Goal: Transaction & Acquisition: Purchase product/service

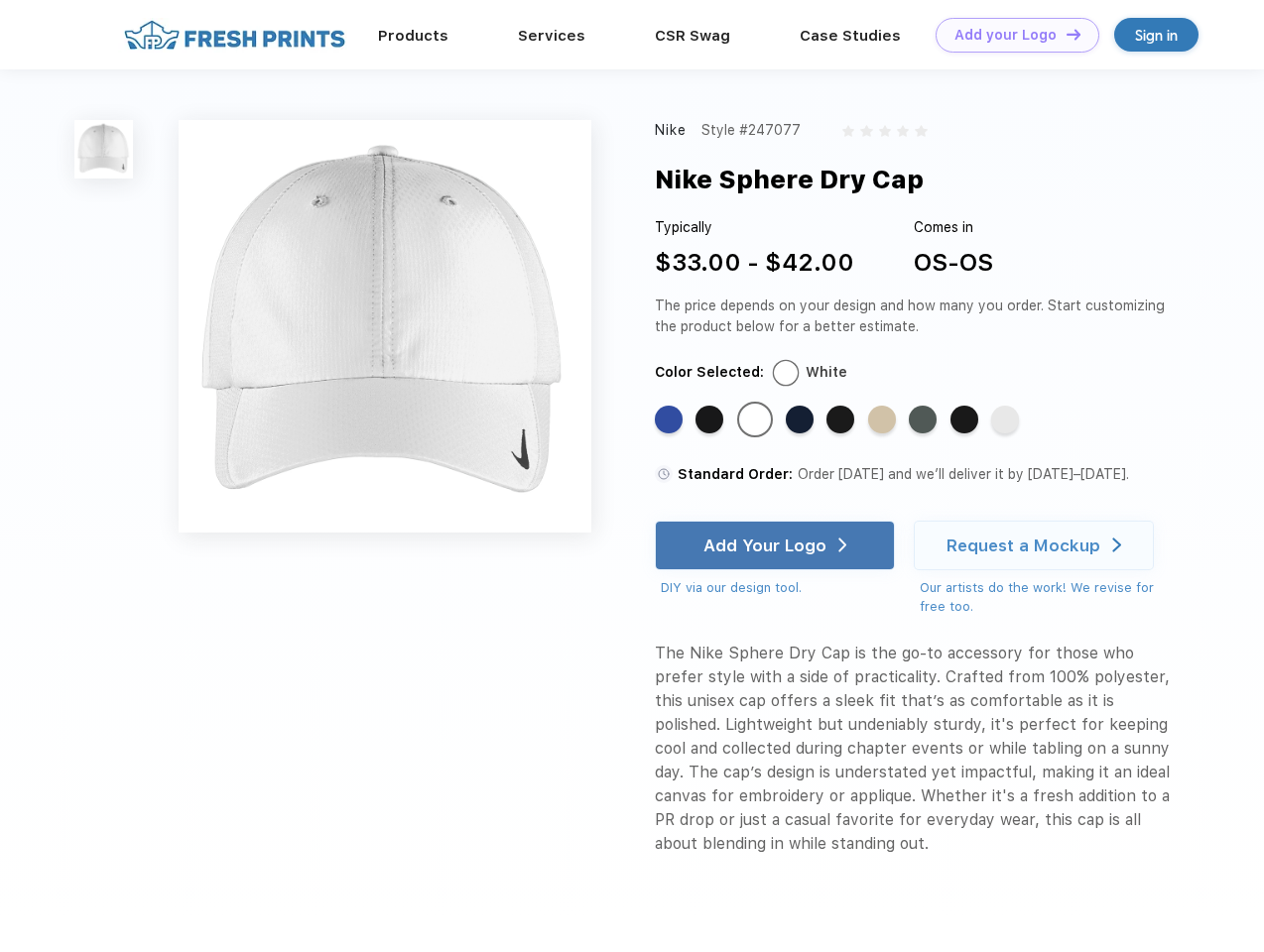
click at [1010, 35] on link "Add your Logo Design Tool" at bounding box center [1017, 35] width 164 height 35
click at [0, 0] on div "Design Tool" at bounding box center [0, 0] width 0 height 0
click at [1064, 34] on link "Add your Logo Design Tool" at bounding box center [1017, 35] width 164 height 35
click at [104, 149] on img at bounding box center [103, 149] width 59 height 59
click at [670, 421] on div "Standard Color" at bounding box center [668, 420] width 28 height 28
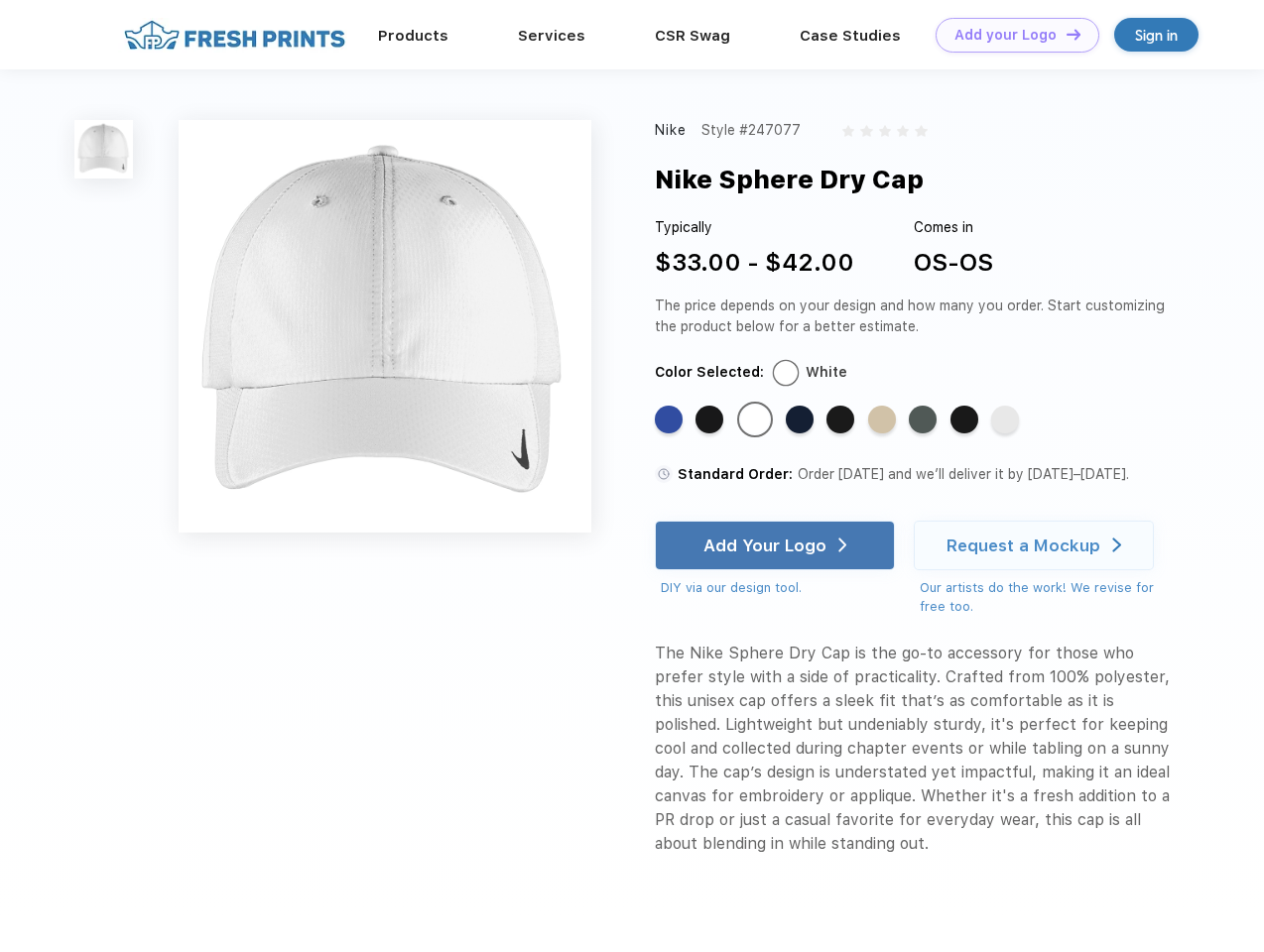
click at [711, 421] on div "Standard Color" at bounding box center [709, 420] width 28 height 28
click at [757, 421] on div "Standard Color" at bounding box center [755, 420] width 28 height 28
click at [801, 421] on div "Standard Color" at bounding box center [799, 420] width 28 height 28
click at [842, 421] on div "Standard Color" at bounding box center [840, 420] width 28 height 28
click at [884, 421] on div "Standard Color" at bounding box center [882, 420] width 28 height 28
